Goal: Transaction & Acquisition: Download file/media

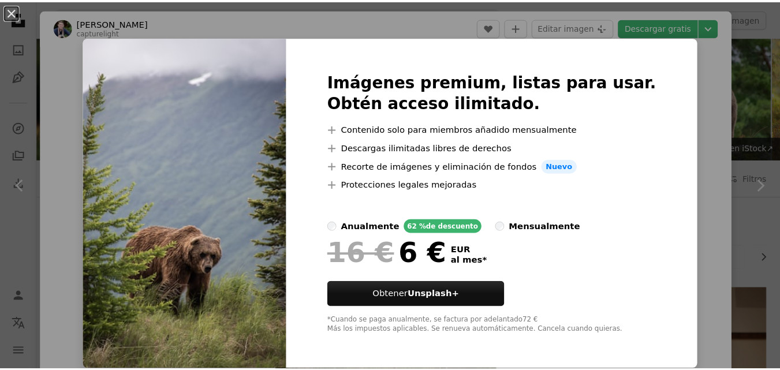
scroll to position [167, 0]
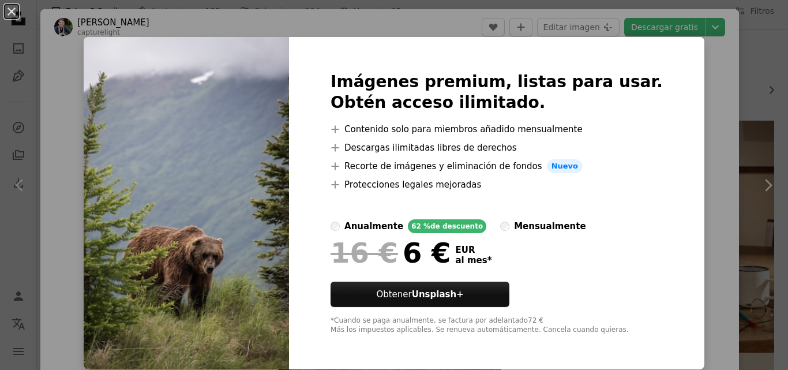
click at [700, 150] on div "An X shape Imágenes premium, listas para usar. Obtén acceso ilimitado. A plus s…" at bounding box center [394, 185] width 788 height 370
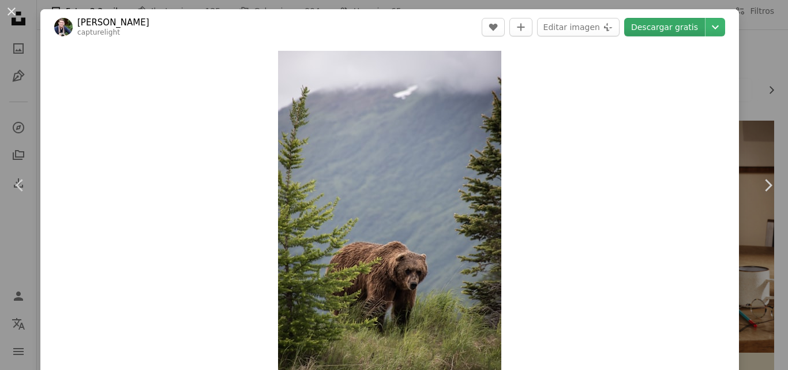
click at [654, 34] on link "Descargar gratis" at bounding box center [664, 27] width 81 height 18
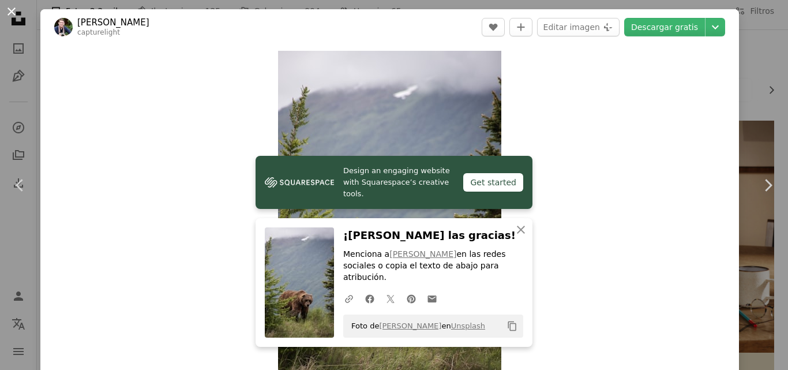
click at [12, 13] on button "An X shape" at bounding box center [12, 12] width 14 height 14
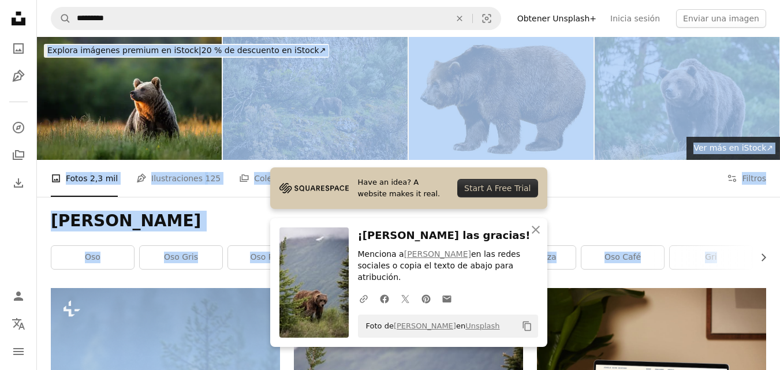
drag, startPoint x: 286, startPoint y: 55, endPoint x: 264, endPoint y: -50, distance: 108.0
click at [171, 206] on div "Oso pardo Chevron right oso oso gris oso polar animal vida silvestre naturaleza…" at bounding box center [408, 242] width 743 height 91
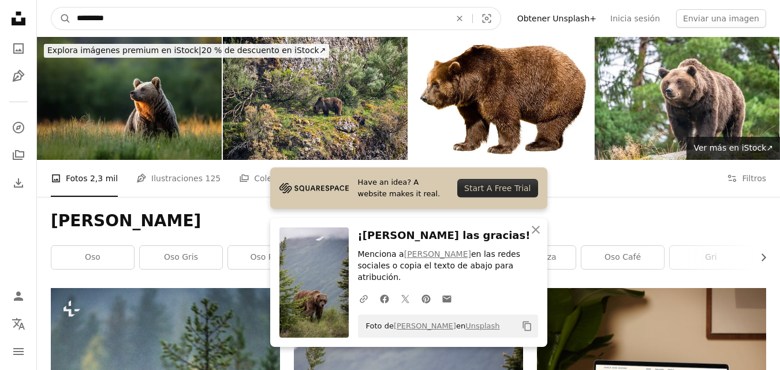
click at [128, 27] on input "*********" at bounding box center [259, 19] width 376 height 22
drag, startPoint x: 128, startPoint y: 27, endPoint x: 0, endPoint y: 6, distance: 129.8
type input "********"
click at [51, 8] on button "A magnifying glass" at bounding box center [61, 19] width 20 height 22
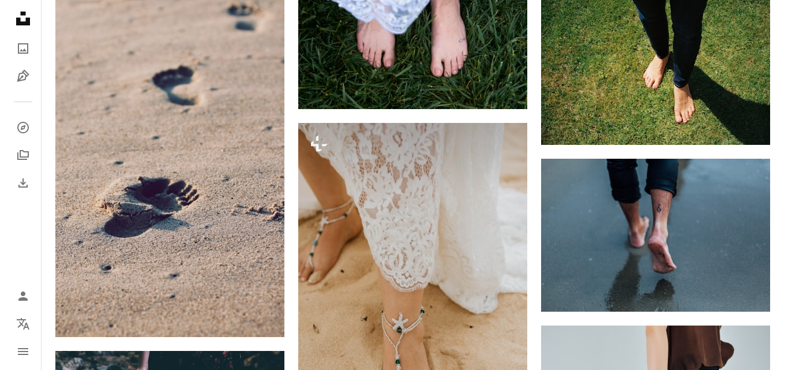
scroll to position [1145, 0]
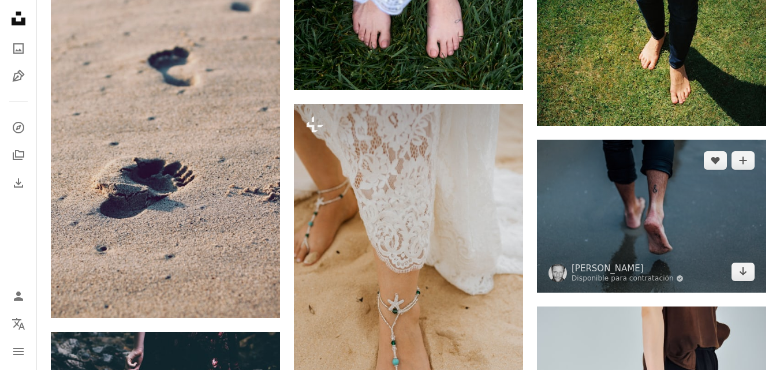
click at [638, 242] on img at bounding box center [651, 216] width 229 height 152
